Goal: Task Accomplishment & Management: Manage account settings

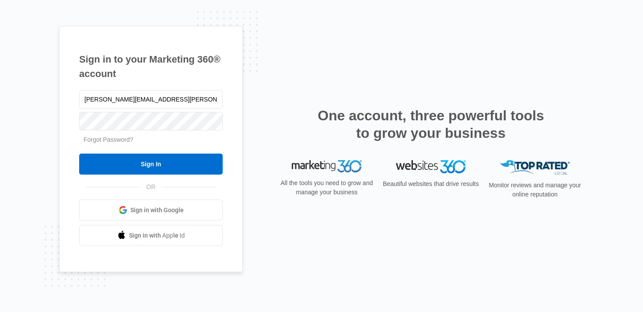
type input "[PERSON_NAME][EMAIL_ADDRESS][PERSON_NAME][DOMAIN_NAME]"
click at [79, 153] on input "Sign In" at bounding box center [150, 163] width 143 height 21
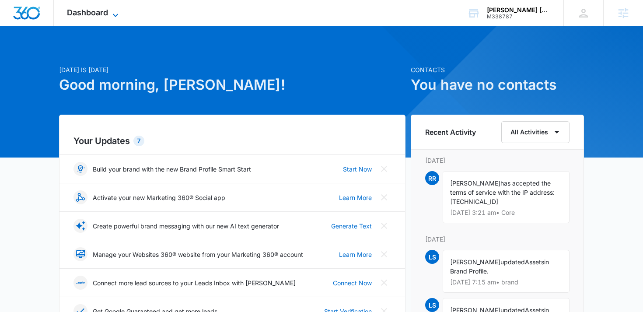
click at [97, 10] on span "Dashboard" at bounding box center [87, 12] width 41 height 9
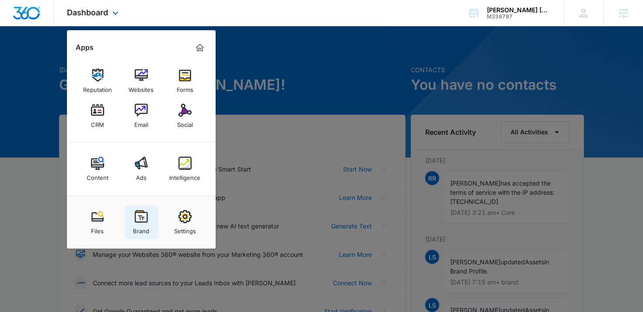
click at [146, 219] on img at bounding box center [141, 216] width 13 height 13
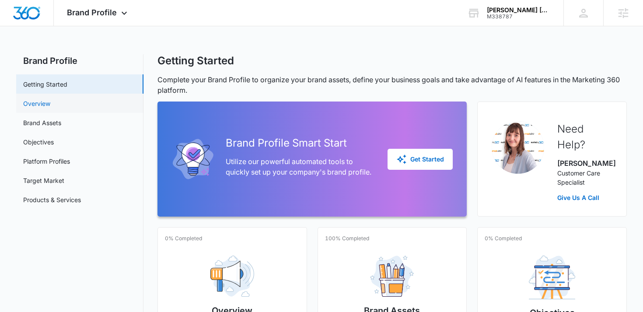
click at [50, 100] on link "Overview" at bounding box center [36, 103] width 27 height 9
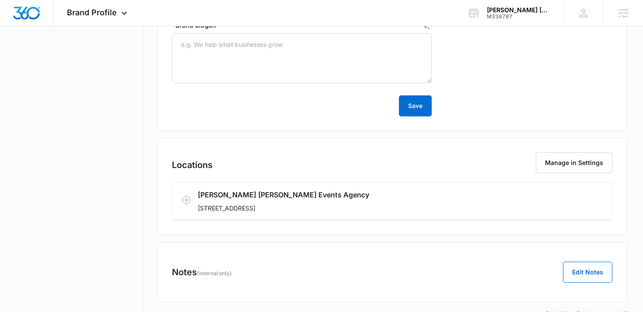
scroll to position [497, 0]
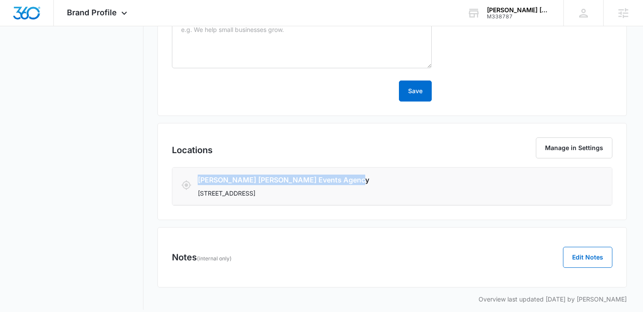
drag, startPoint x: 198, startPoint y: 180, endPoint x: 351, endPoint y: 177, distance: 152.6
click at [351, 177] on h3 "[PERSON_NAME] [PERSON_NAME] Events Agency" at bounding box center [351, 179] width 307 height 10
copy h3 "[PERSON_NAME] [PERSON_NAME] Events Agency"
click at [252, 193] on p "[STREET_ADDRESS]" at bounding box center [351, 192] width 307 height 9
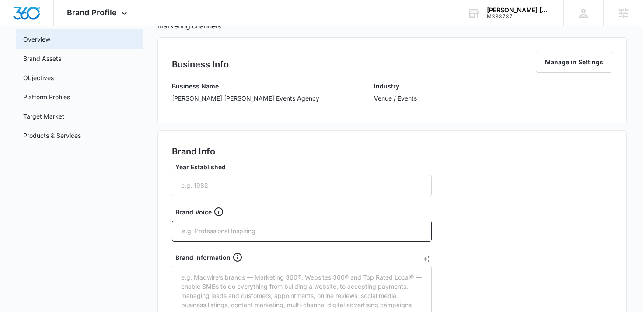
scroll to position [0, 0]
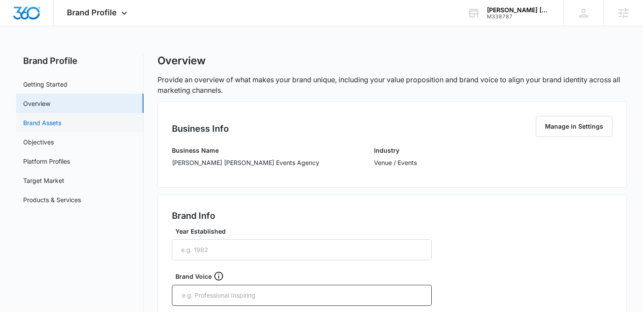
click at [61, 120] on link "Brand Assets" at bounding box center [42, 122] width 38 height 9
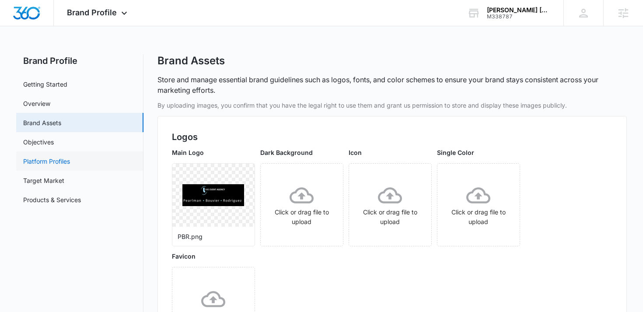
click at [61, 164] on link "Platform Profiles" at bounding box center [46, 160] width 47 height 9
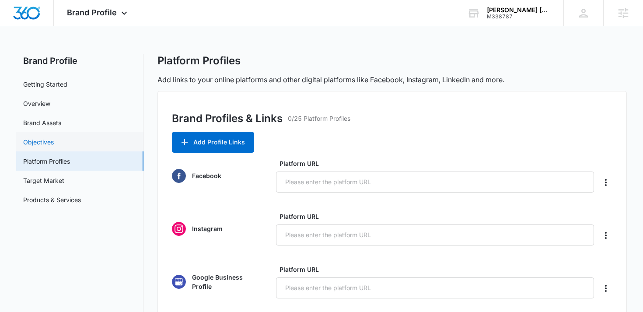
click at [54, 146] on link "Objectives" at bounding box center [38, 141] width 31 height 9
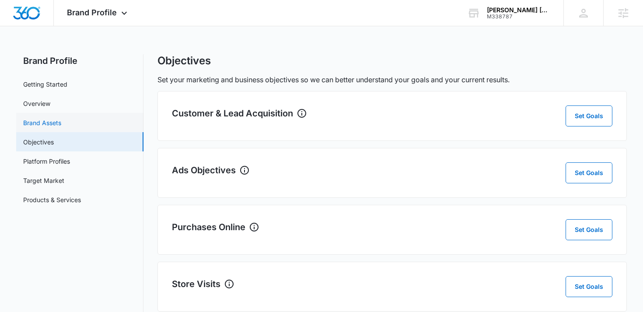
click at [61, 126] on link "Brand Assets" at bounding box center [42, 122] width 38 height 9
